Goal: Information Seeking & Learning: Learn about a topic

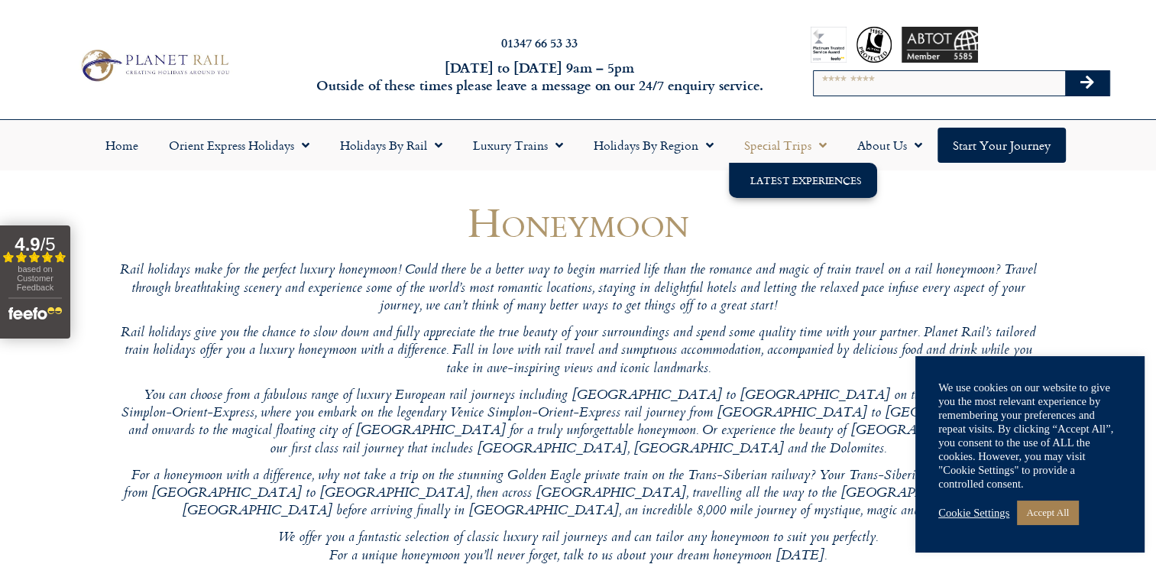
click at [803, 176] on link "Latest Experiences" at bounding box center [803, 180] width 148 height 35
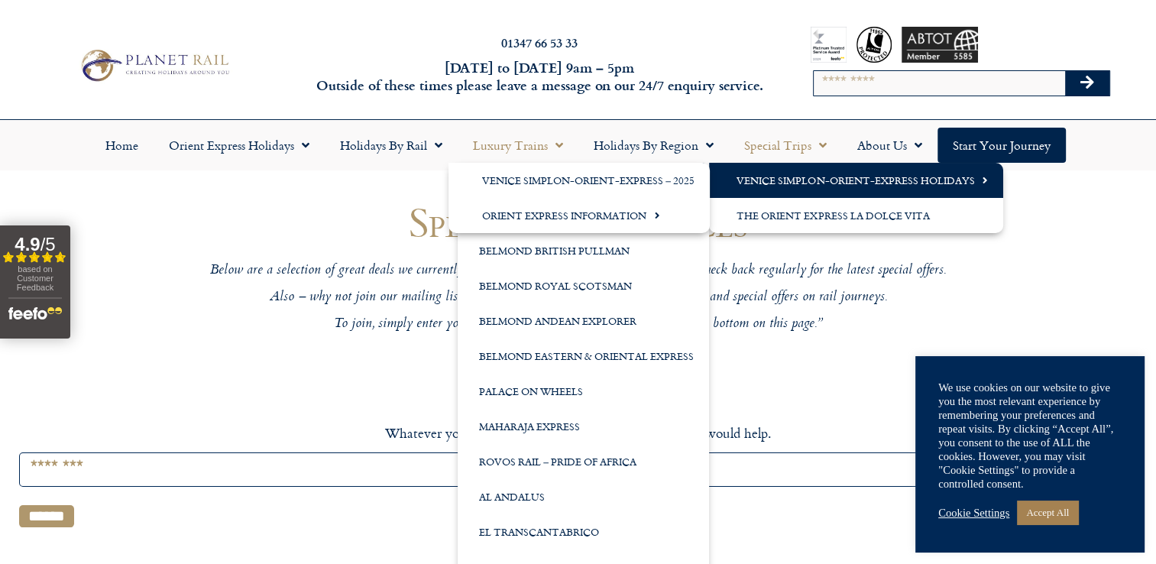
click at [819, 188] on link "Venice Simplon-Orient-Express Holidays" at bounding box center [856, 180] width 294 height 35
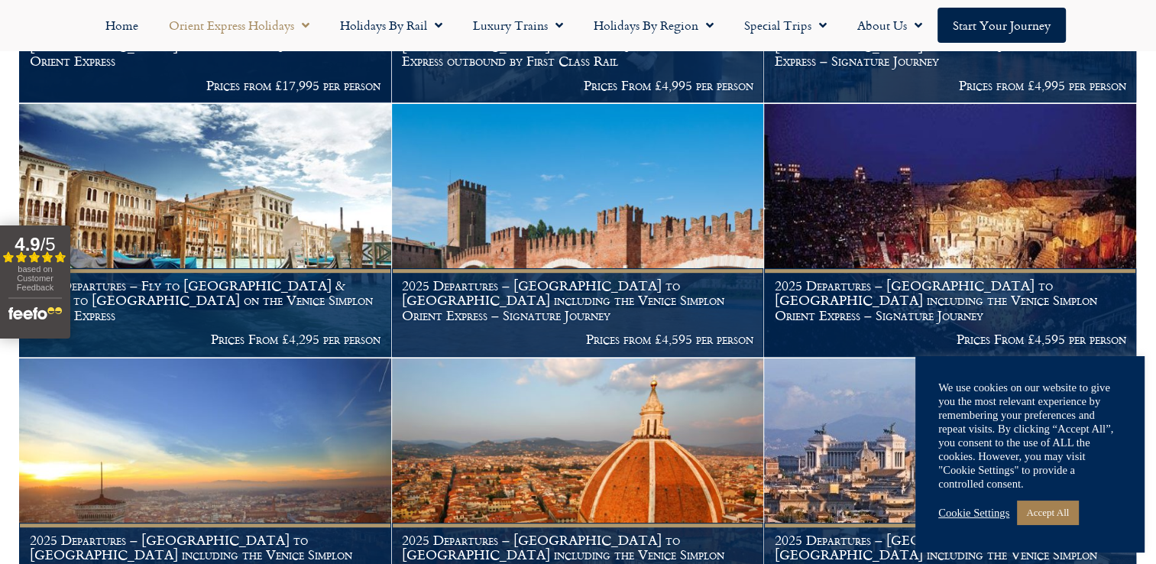
scroll to position [688, 0]
